Goal: Find specific page/section: Find specific page/section

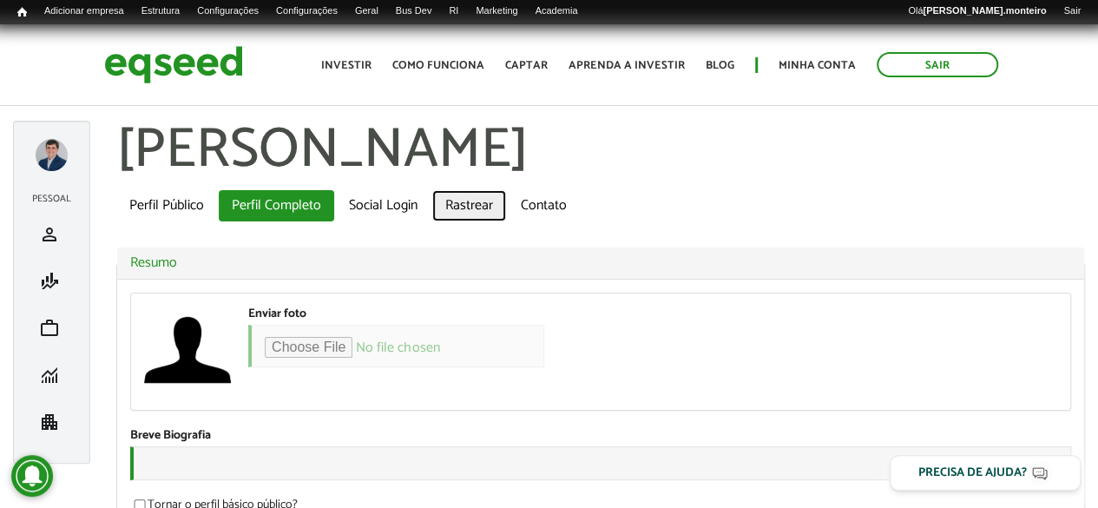
click at [474, 204] on link "Rastrear" at bounding box center [469, 205] width 74 height 31
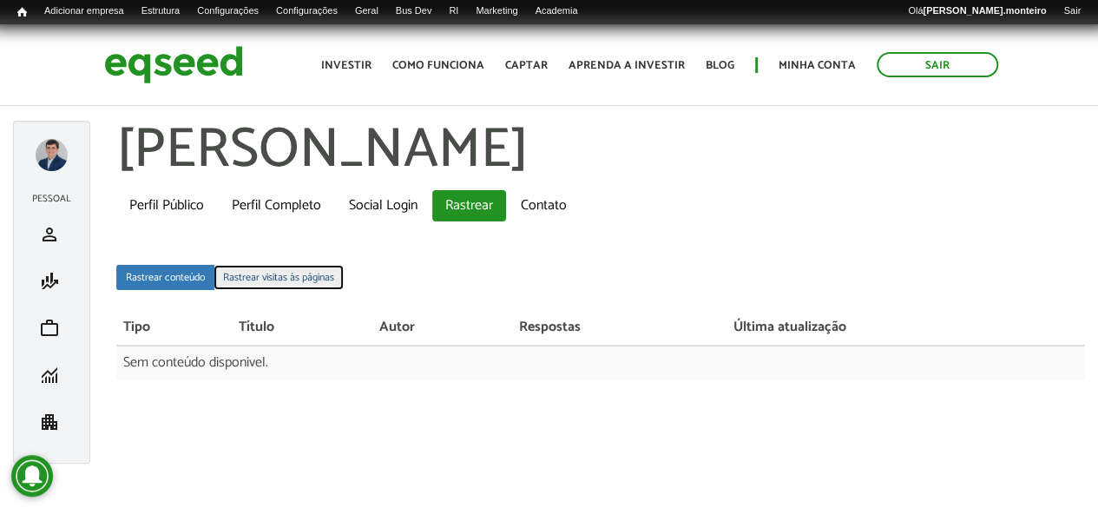
click at [287, 279] on link "Rastrear visitas às páginas" at bounding box center [279, 277] width 130 height 25
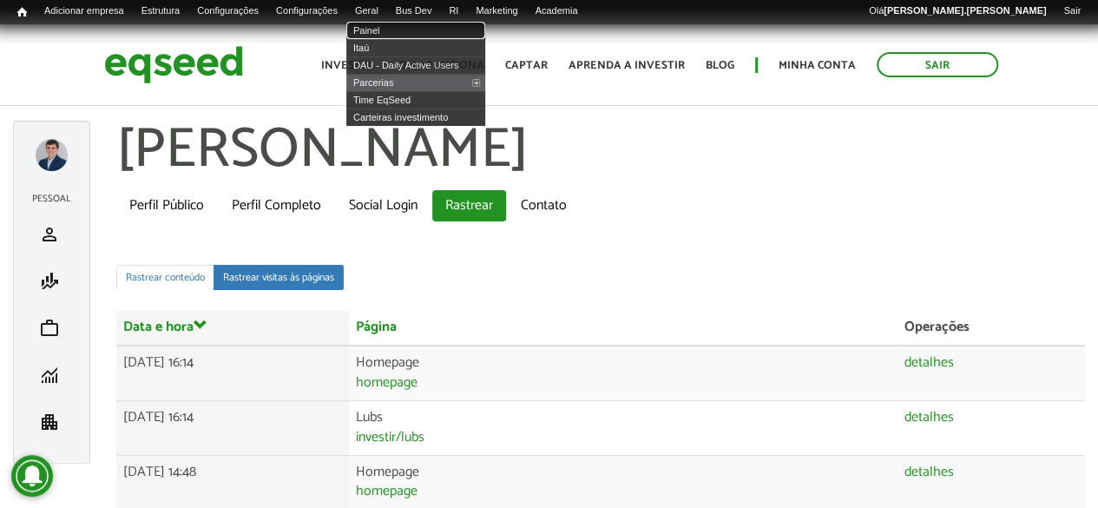
click at [399, 29] on link "Painel" at bounding box center [415, 30] width 139 height 17
